Goal: Information Seeking & Learning: Learn about a topic

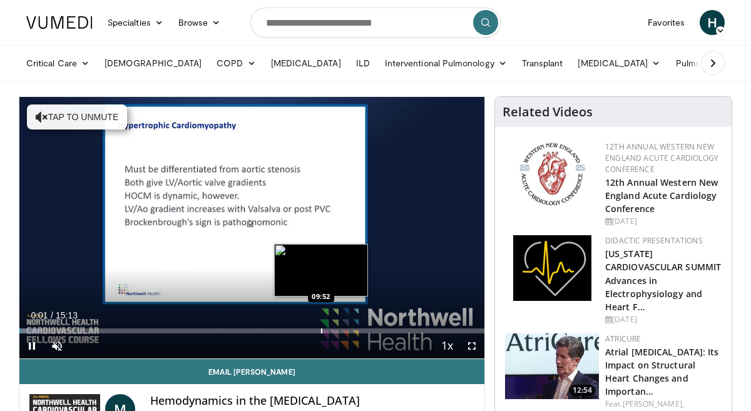
click at [320, 327] on div "Loaded : 4.34% 00:01 09:52" at bounding box center [251, 328] width 465 height 12
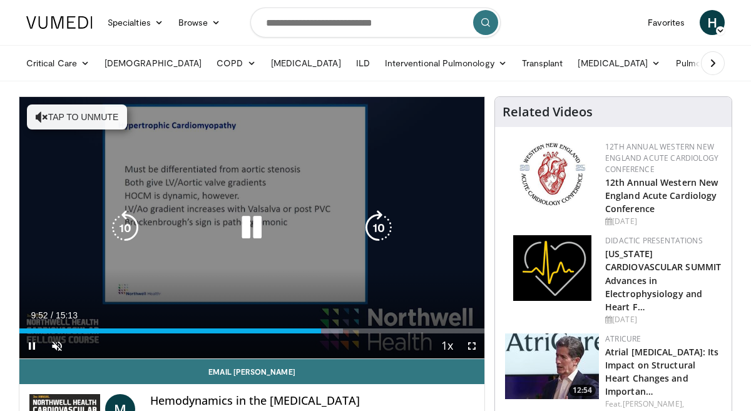
click at [53, 114] on button "Tap to unmute" at bounding box center [77, 117] width 100 height 25
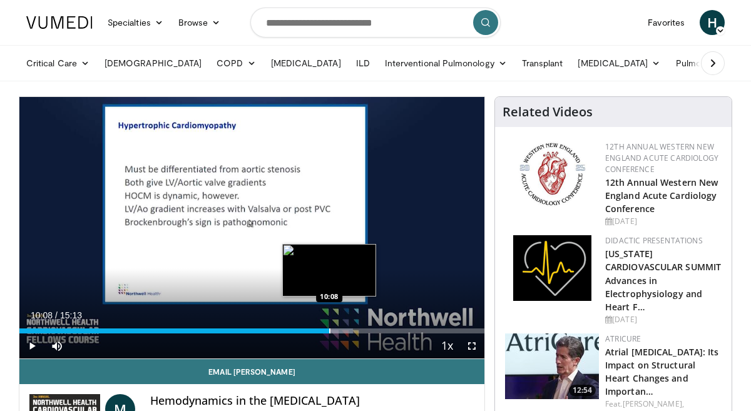
click at [329, 331] on div "Progress Bar" at bounding box center [329, 331] width 1 height 5
click at [339, 330] on div "Progress Bar" at bounding box center [339, 331] width 1 height 5
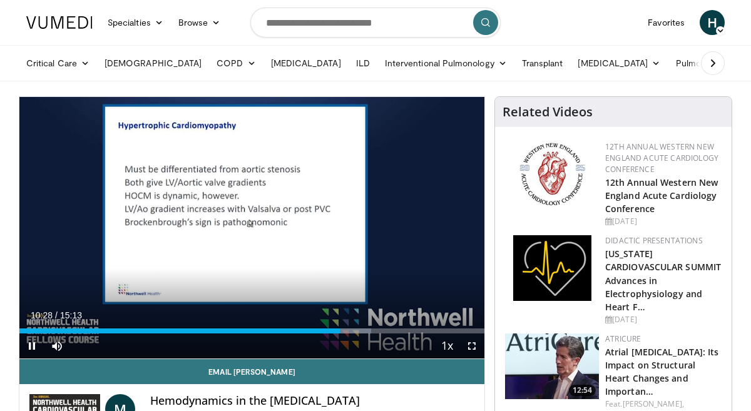
click at [472, 346] on video-js "**********" at bounding box center [251, 228] width 465 height 262
click at [471, 347] on span "Video Player" at bounding box center [471, 346] width 25 height 25
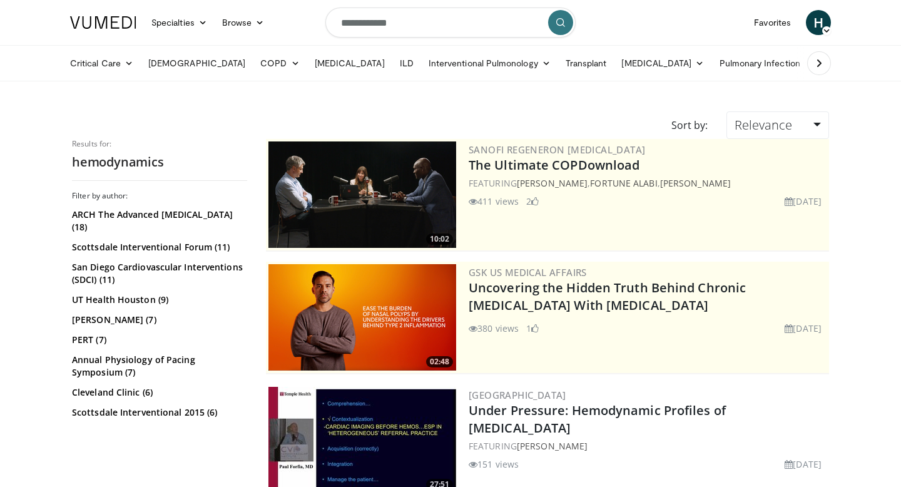
scroll to position [2300, 0]
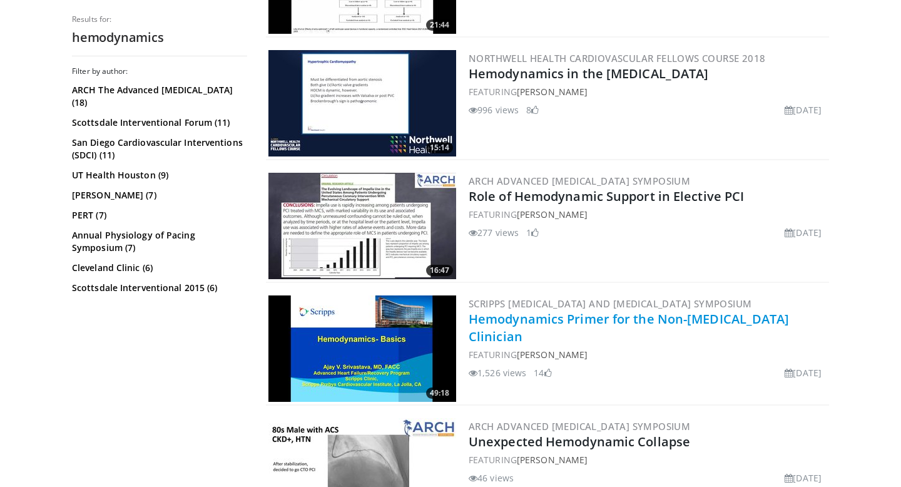
click at [649, 318] on link "Hemodynamics Primer for the Non-[MEDICAL_DATA] Clinician" at bounding box center [629, 327] width 321 height 34
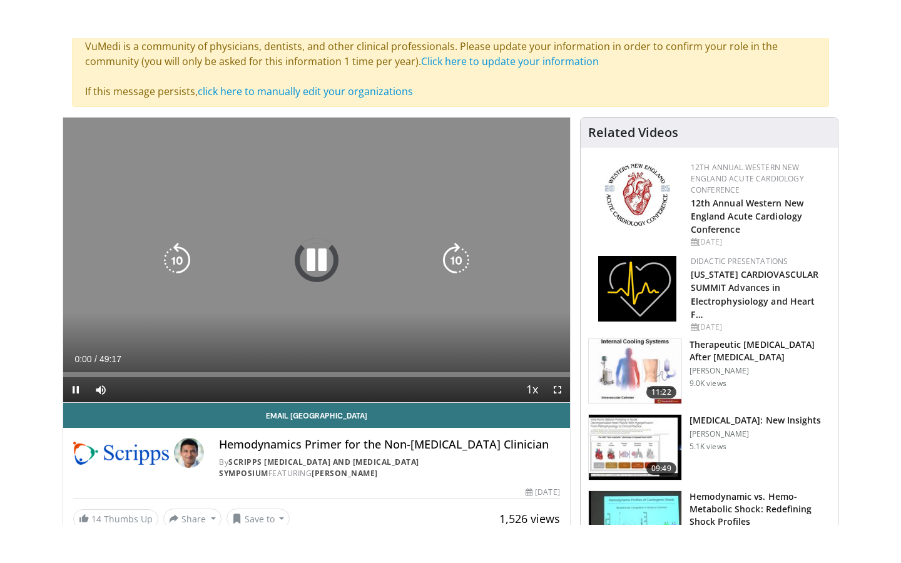
scroll to position [105, 0]
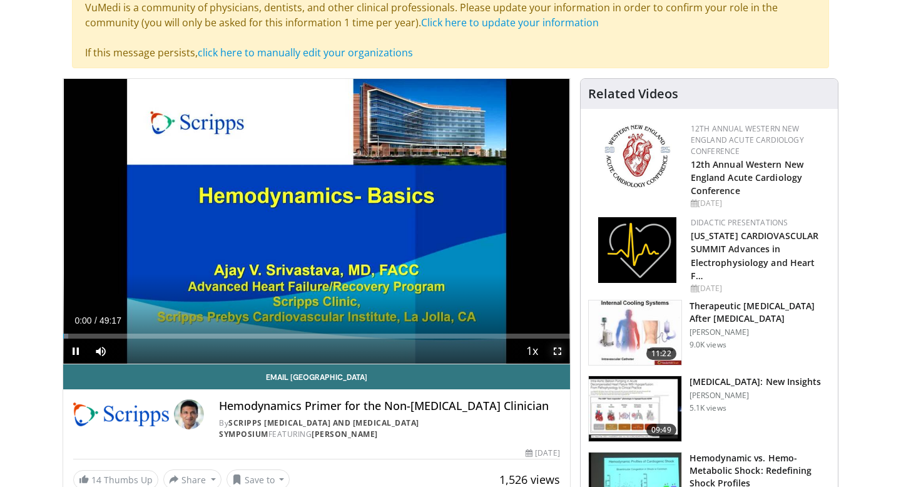
click at [563, 349] on span "Video Player" at bounding box center [557, 351] width 25 height 25
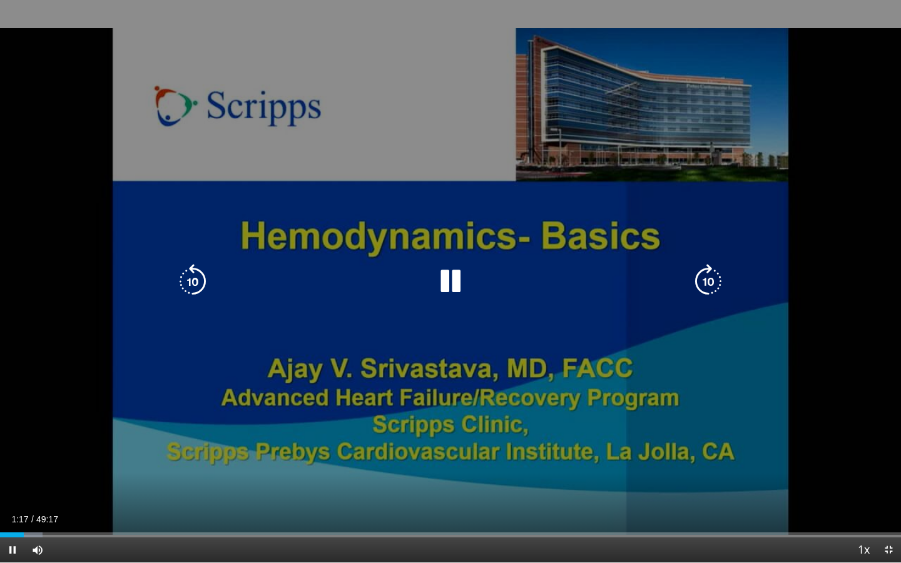
click at [459, 262] on div "10 seconds Tap to unmute" at bounding box center [450, 281] width 901 height 563
click at [453, 279] on icon "Video Player" at bounding box center [450, 281] width 35 height 35
